Goal: Task Accomplishment & Management: Use online tool/utility

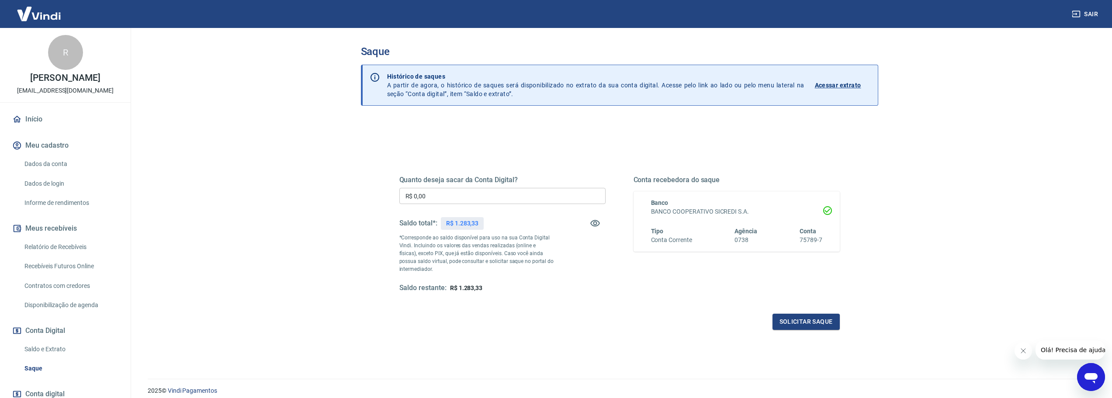
click at [427, 195] on input "R$ 0,00" at bounding box center [502, 196] width 206 height 16
type input "R$ 1.283,33"
click at [794, 319] on button "Solicitar saque" at bounding box center [805, 322] width 67 height 16
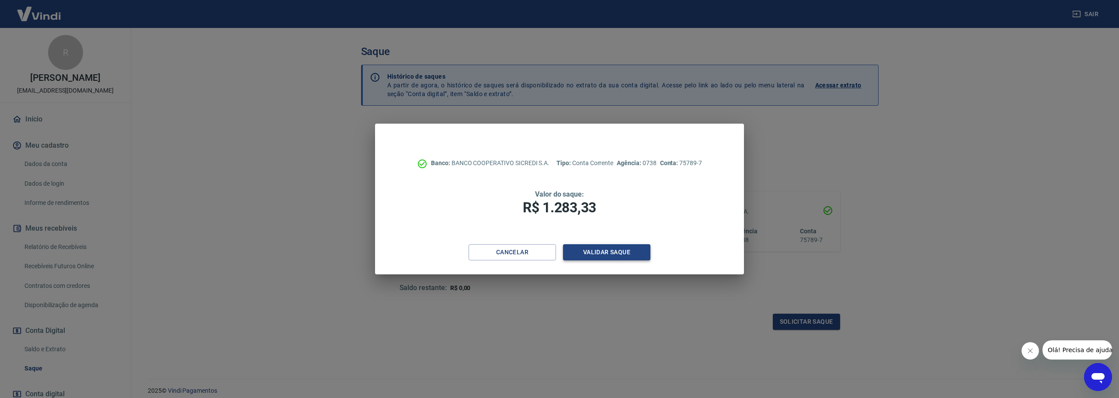
click at [598, 252] on button "Validar saque" at bounding box center [606, 252] width 87 height 16
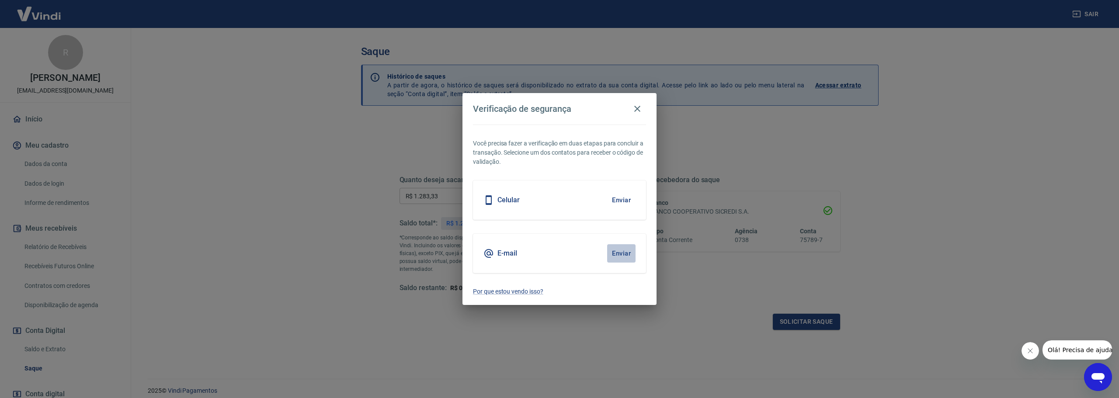
click at [615, 256] on button "Enviar" at bounding box center [621, 253] width 28 height 18
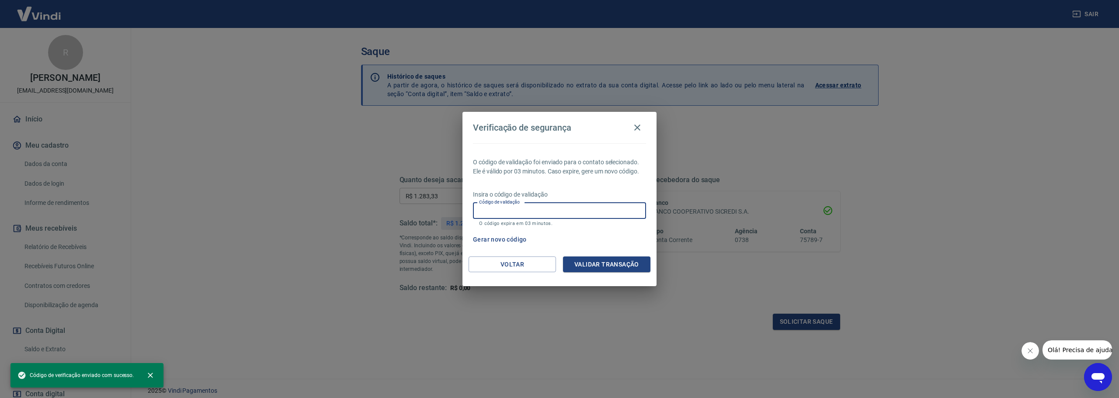
click at [592, 208] on input "Código de validação" at bounding box center [559, 211] width 173 height 16
paste input "832616"
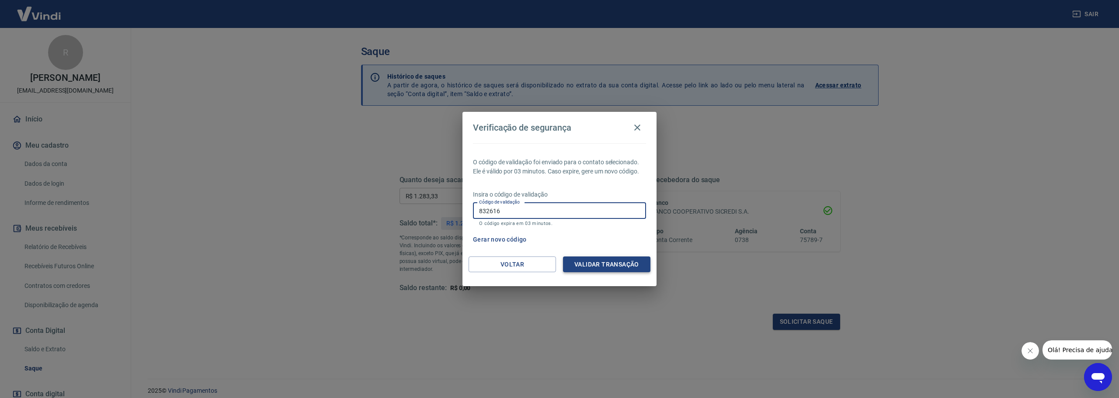
type input "832616"
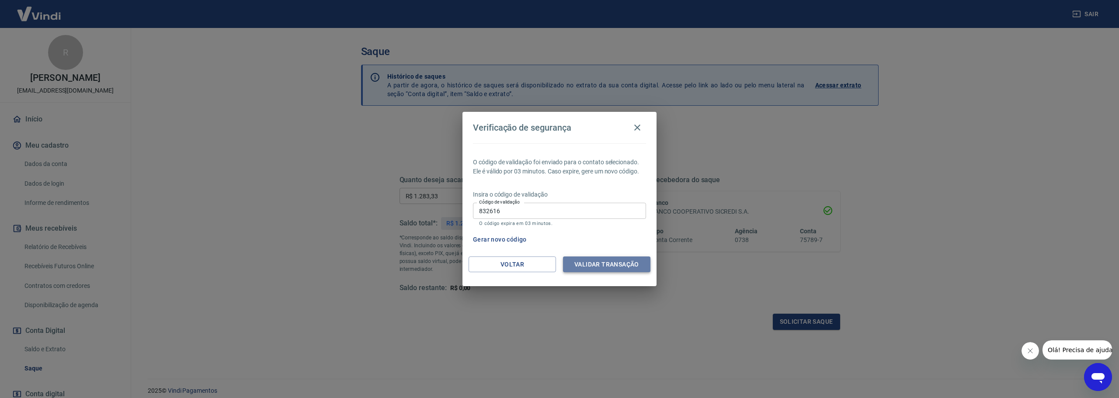
click at [599, 258] on button "Validar transação" at bounding box center [606, 264] width 87 height 16
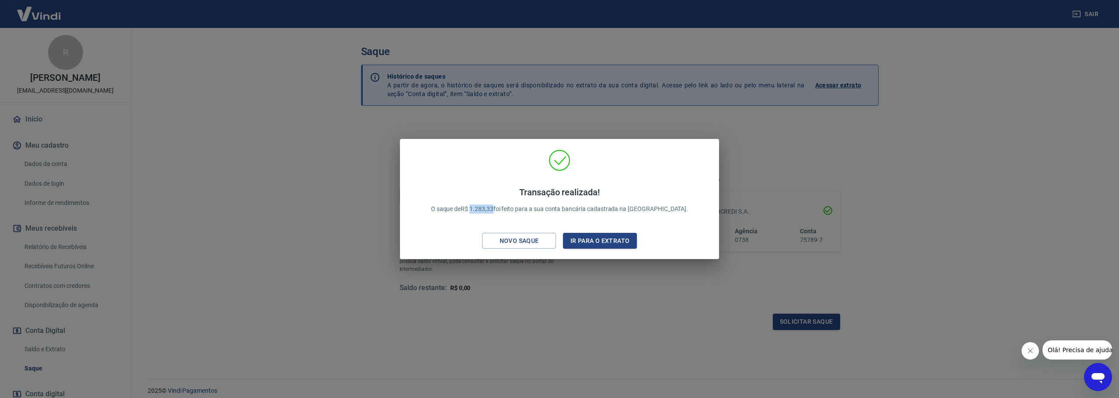
drag, startPoint x: 492, startPoint y: 208, endPoint x: 515, endPoint y: 209, distance: 22.4
click at [515, 209] on p "Transação realizada! O saque de R$ 1.283,33 foi feito para a sua conta bancária…" at bounding box center [559, 200] width 257 height 27
copy p "1.283,33"
